Goal: Task Accomplishment & Management: Manage account settings

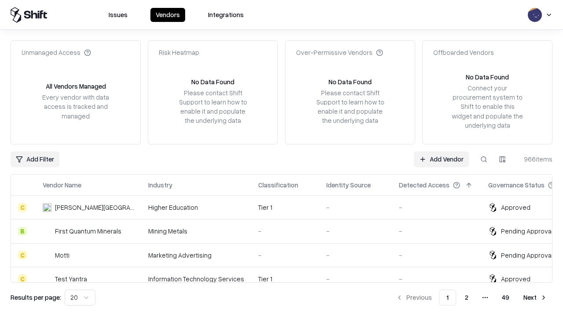
click at [441, 159] on link "Add Vendor" at bounding box center [441, 160] width 55 height 16
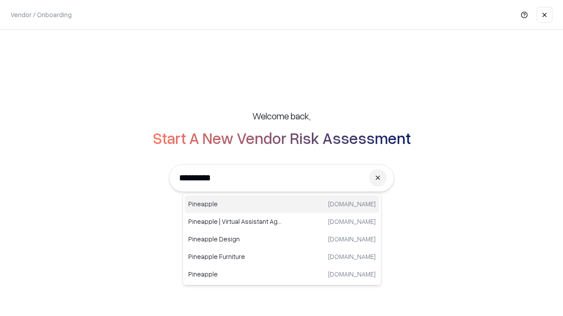
click at [282, 204] on div "Pineapple [DOMAIN_NAME]" at bounding box center [282, 205] width 194 height 18
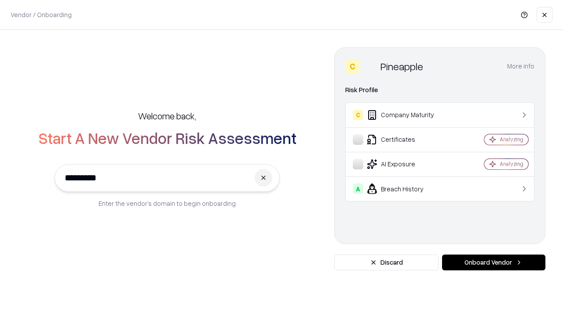
type input "*********"
click at [493, 263] on button "Onboard Vendor" at bounding box center [493, 263] width 103 height 16
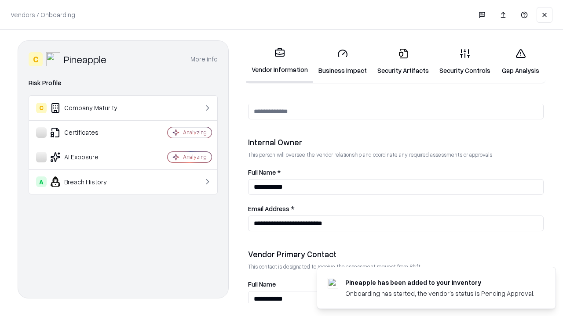
scroll to position [455, 0]
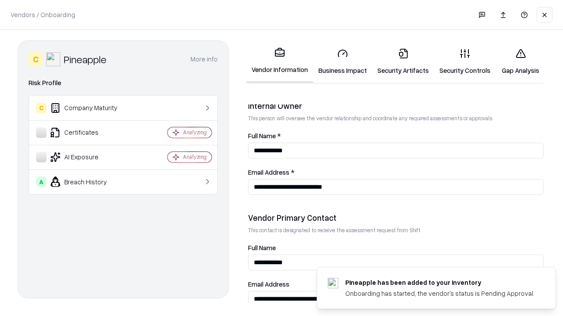
click at [403, 62] on link "Security Artifacts" at bounding box center [403, 61] width 62 height 41
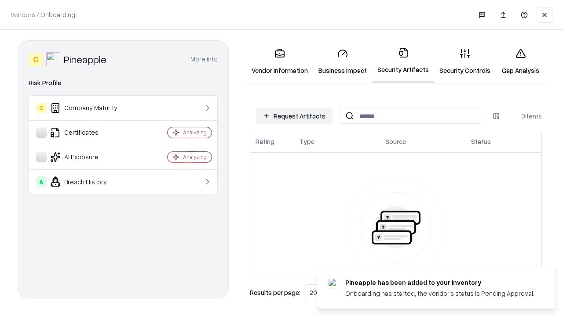
click at [294, 116] on button "Request Artifacts" at bounding box center [294, 116] width 76 height 16
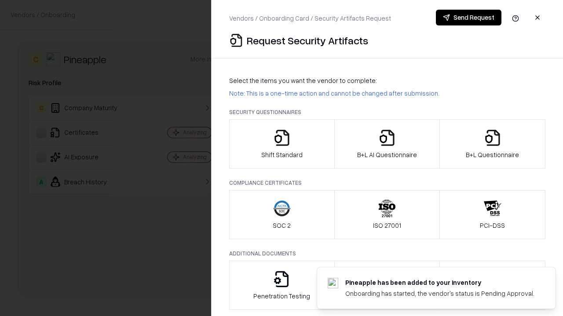
click at [492, 144] on icon "button" at bounding box center [492, 138] width 18 height 18
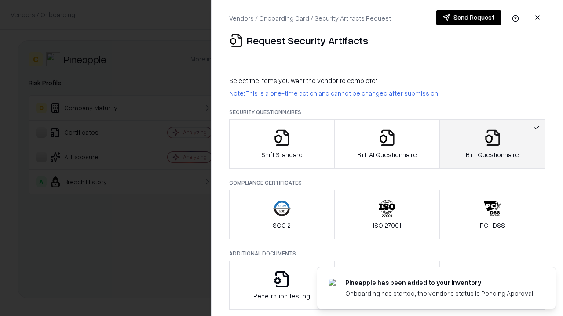
click at [386, 144] on icon "button" at bounding box center [387, 138] width 18 height 18
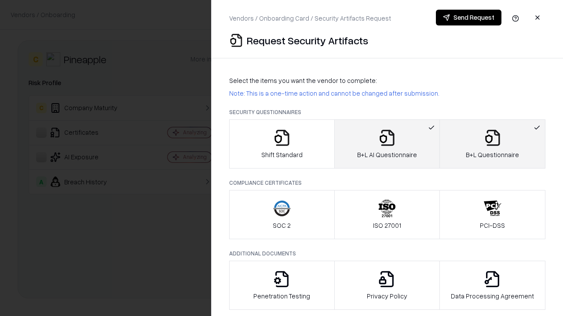
click at [468, 18] on button "Send Request" at bounding box center [468, 18] width 65 height 16
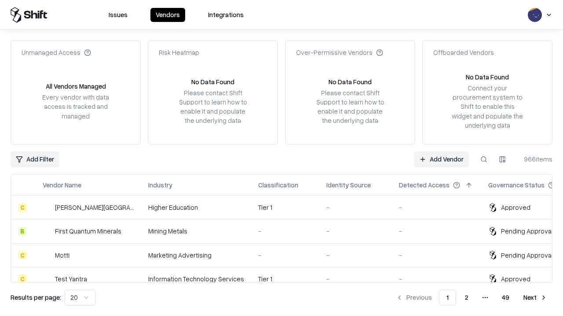
click at [483, 159] on button at bounding box center [484, 160] width 16 height 16
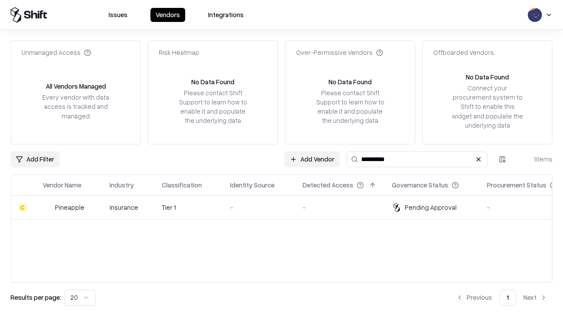
type input "*********"
click at [287, 207] on div "-" at bounding box center [259, 207] width 58 height 9
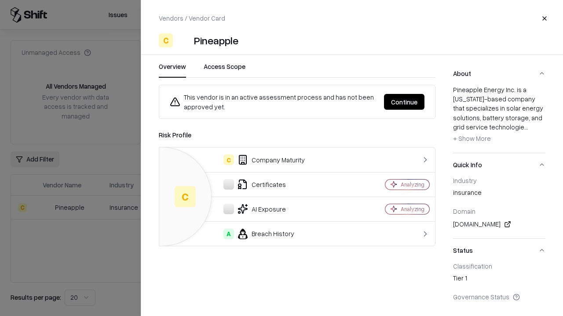
click at [404, 102] on button "Continue" at bounding box center [404, 102] width 40 height 16
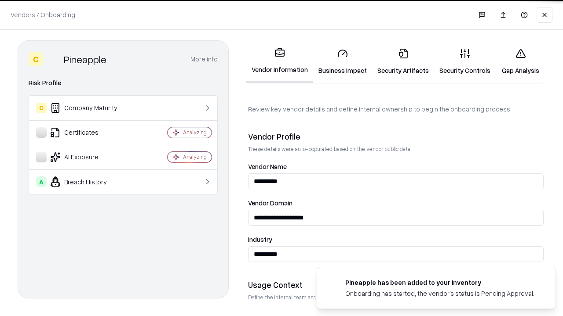
click at [403, 62] on link "Security Artifacts" at bounding box center [403, 61] width 62 height 41
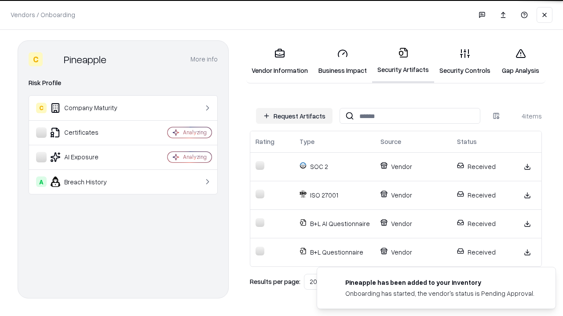
click at [520, 62] on link "Gap Analysis" at bounding box center [520, 61] width 50 height 41
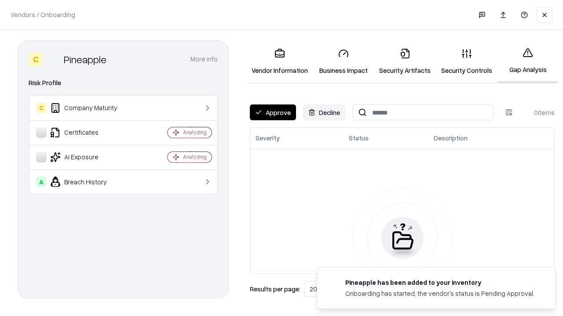
click at [272, 113] on button "Approve" at bounding box center [273, 113] width 46 height 16
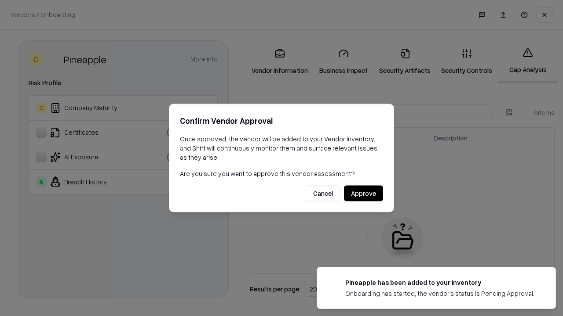
click at [363, 193] on button "Approve" at bounding box center [363, 194] width 39 height 16
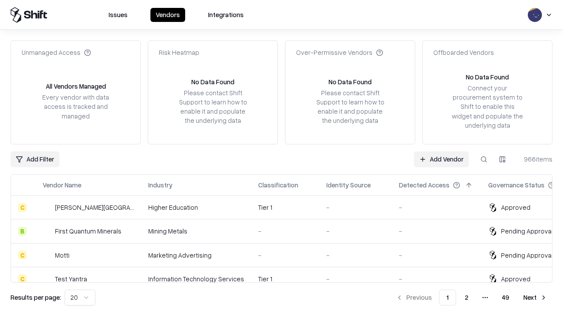
type input "*********"
click at [441, 159] on link "Add Vendor" at bounding box center [441, 160] width 55 height 16
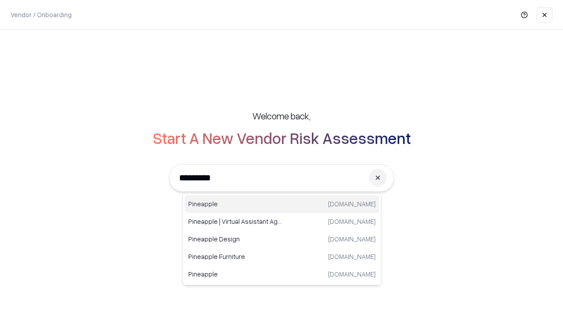
click at [282, 204] on div "Pineapple [DOMAIN_NAME]" at bounding box center [282, 205] width 194 height 18
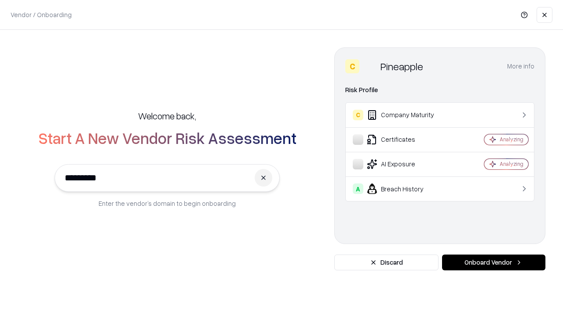
type input "*********"
click at [493, 263] on button "Onboard Vendor" at bounding box center [493, 263] width 103 height 16
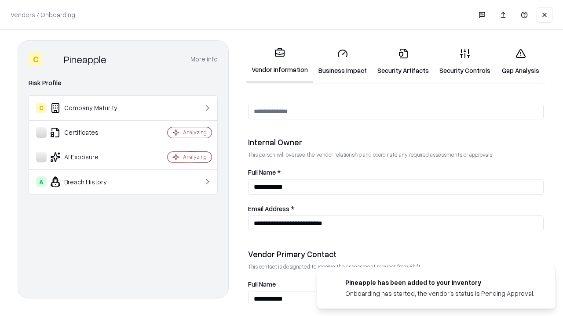
scroll to position [455, 0]
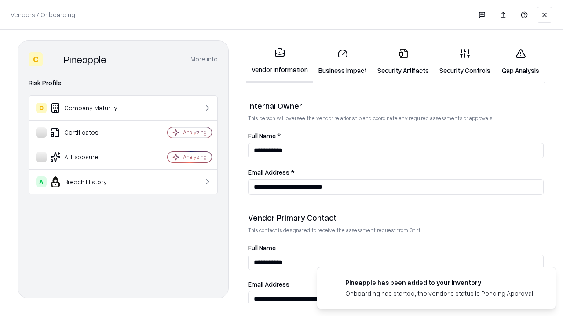
click at [520, 62] on link "Gap Analysis" at bounding box center [520, 61] width 50 height 41
